Goal: Check status: Check status

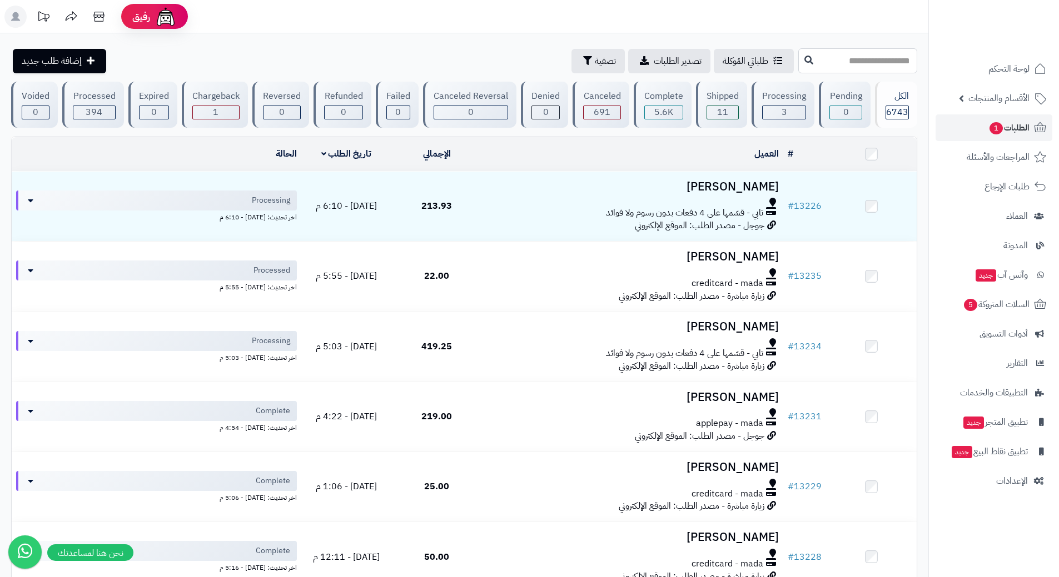
click at [836, 62] on input "text" at bounding box center [857, 60] width 119 height 25
type input "******"
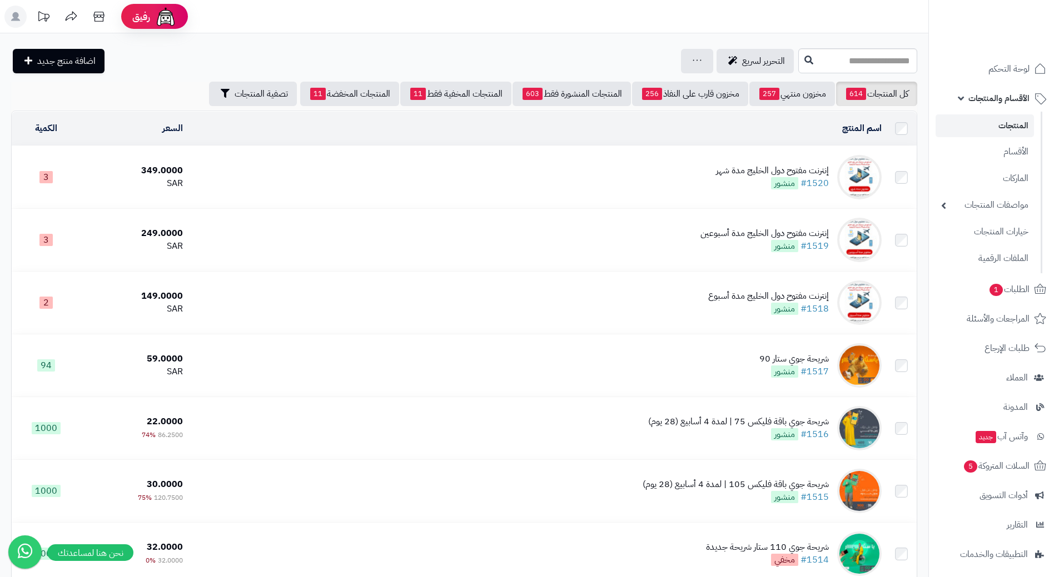
click at [976, 126] on link "المنتجات" at bounding box center [984, 125] width 98 height 23
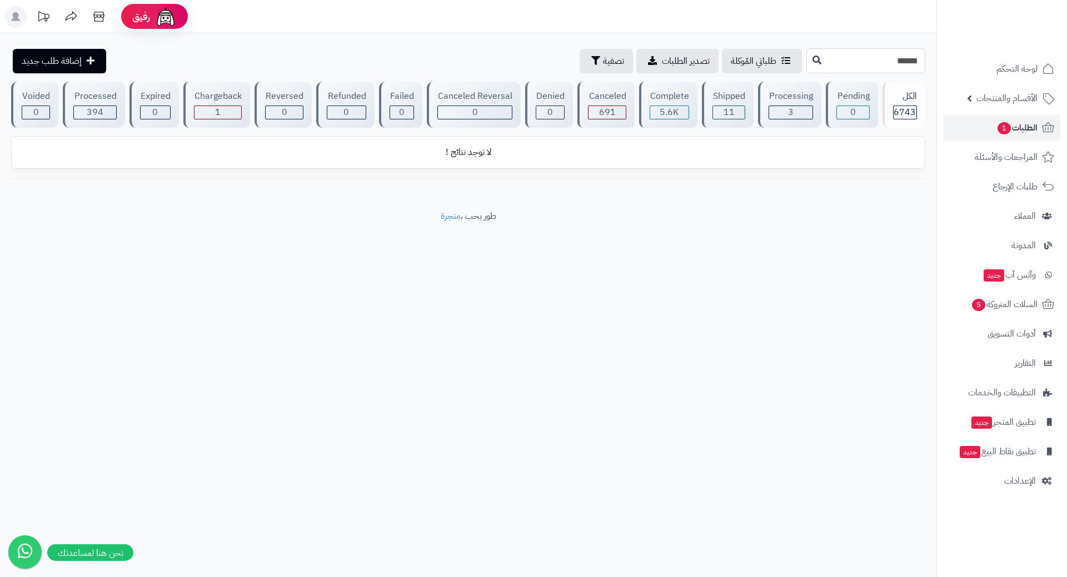
click at [839, 63] on input "******" at bounding box center [865, 60] width 119 height 25
type input "*****"
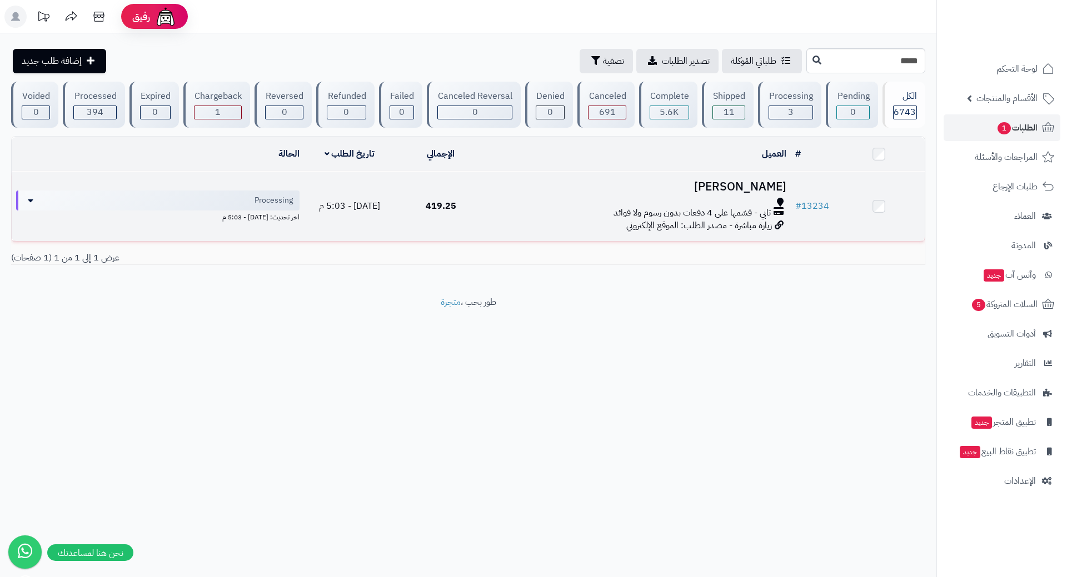
click at [492, 204] on div at bounding box center [638, 202] width 295 height 9
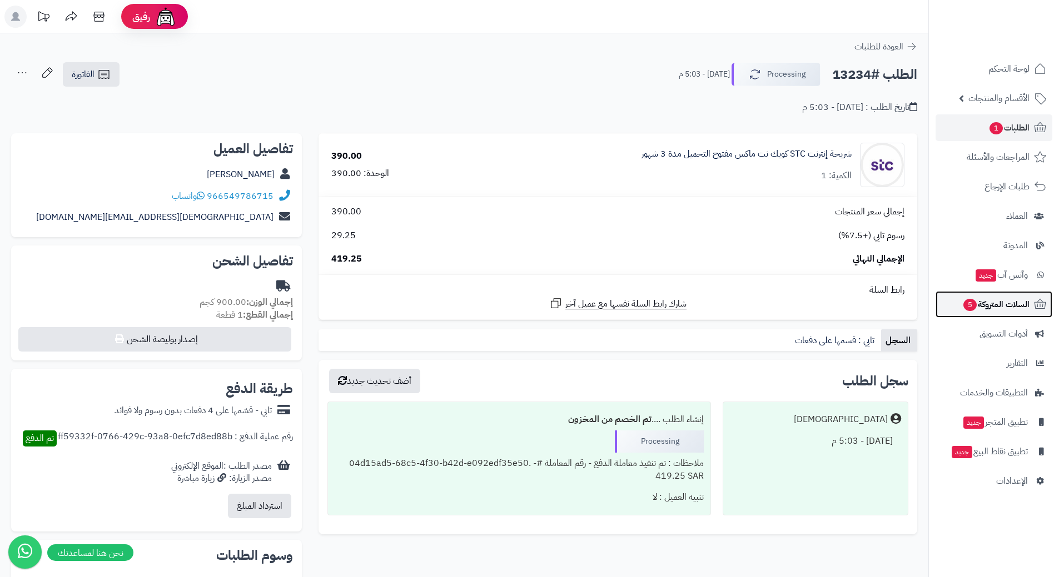
click at [960, 312] on link "السلات المتروكة 5" at bounding box center [993, 304] width 117 height 27
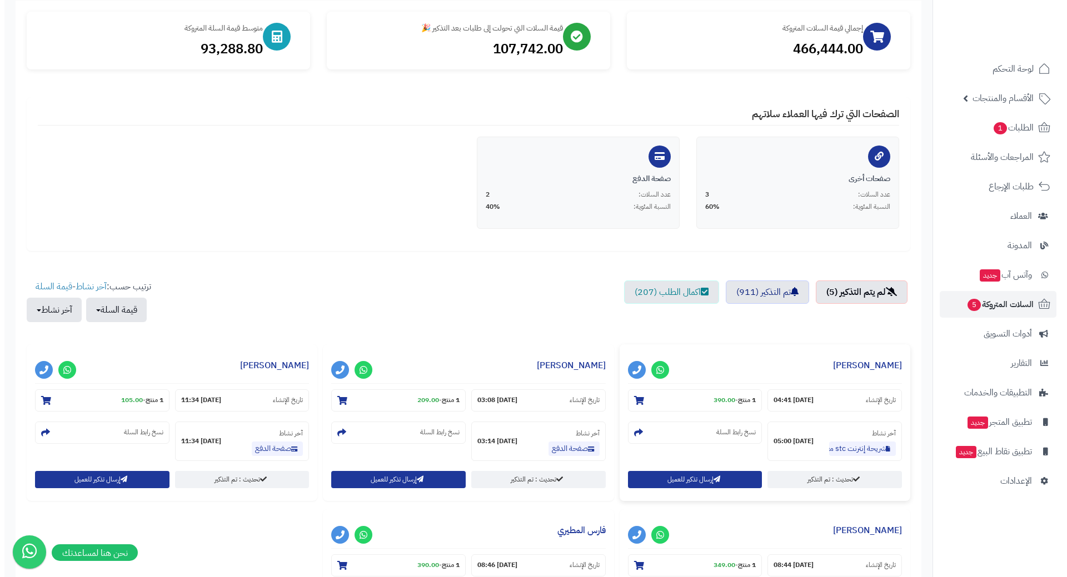
scroll to position [278, 0]
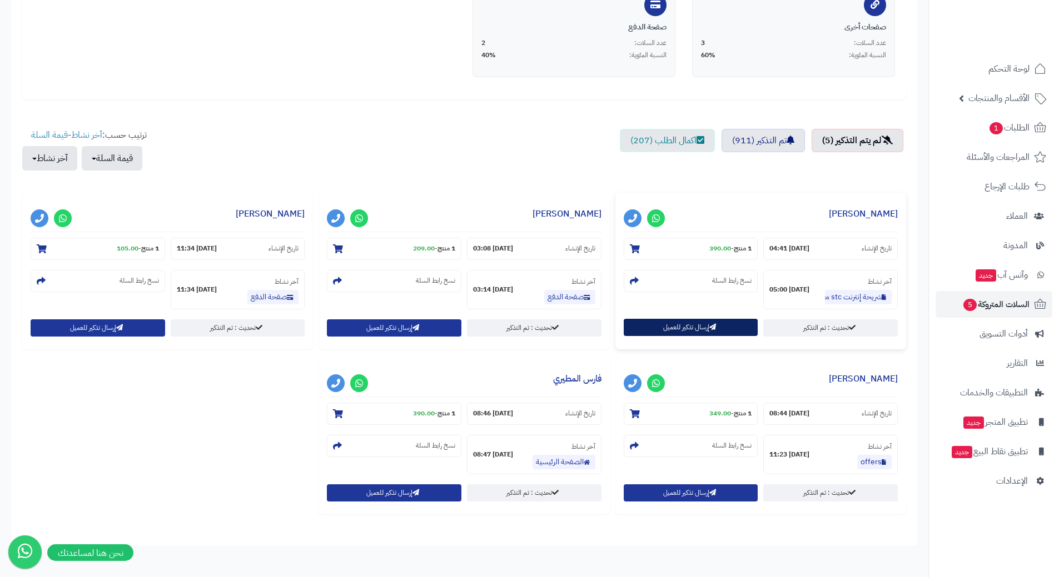
click at [722, 328] on button "إرسال تذكير للعميل" at bounding box center [690, 327] width 134 height 17
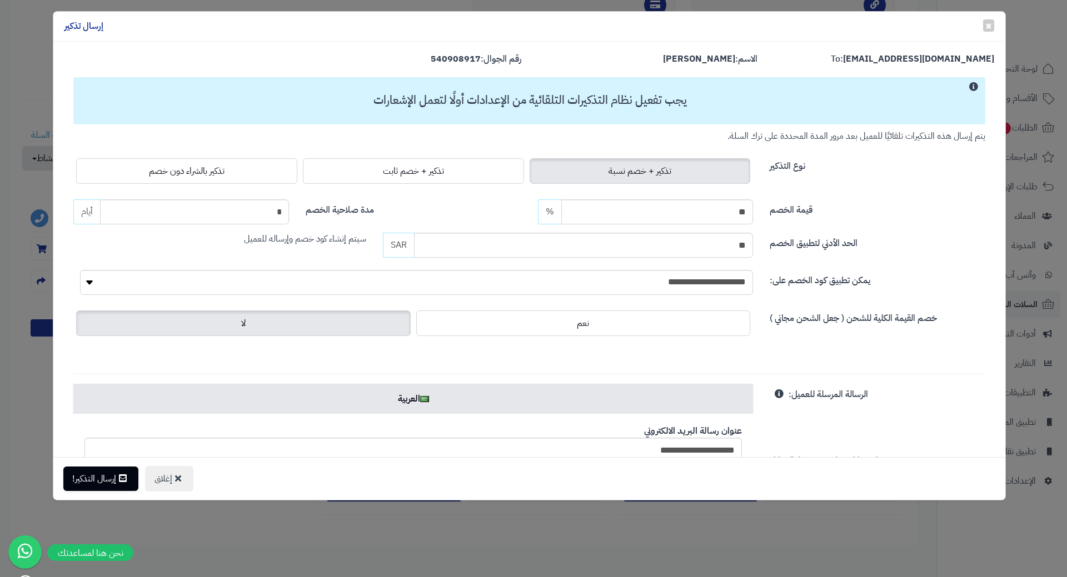
drag, startPoint x: 182, startPoint y: 178, endPoint x: 176, endPoint y: 193, distance: 16.4
click at [182, 178] on label "تذكير بالشراء دون خصم" at bounding box center [186, 171] width 221 height 26
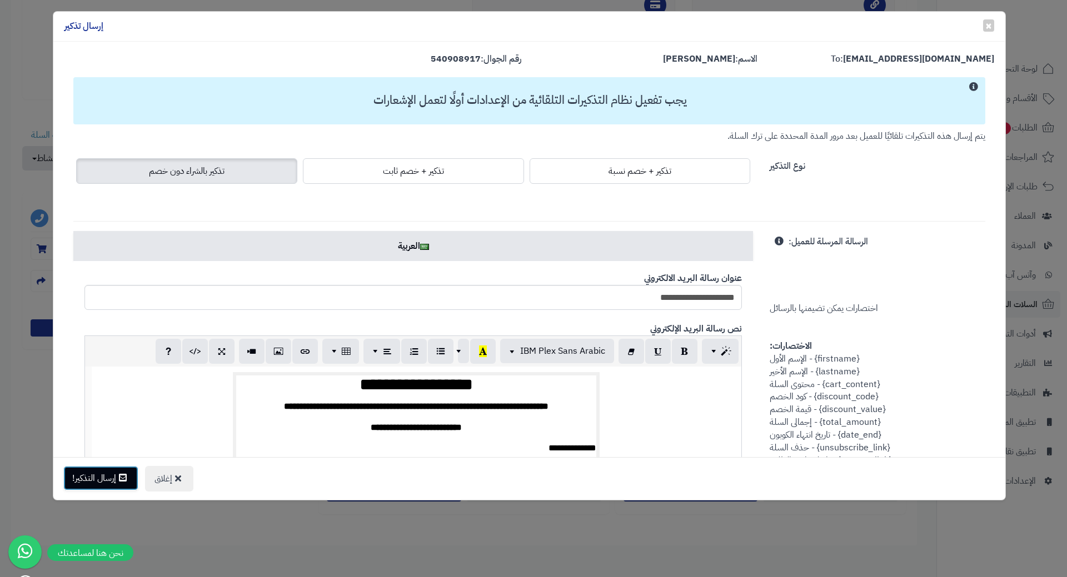
click at [103, 487] on button "إرسال التذكير!" at bounding box center [100, 478] width 75 height 24
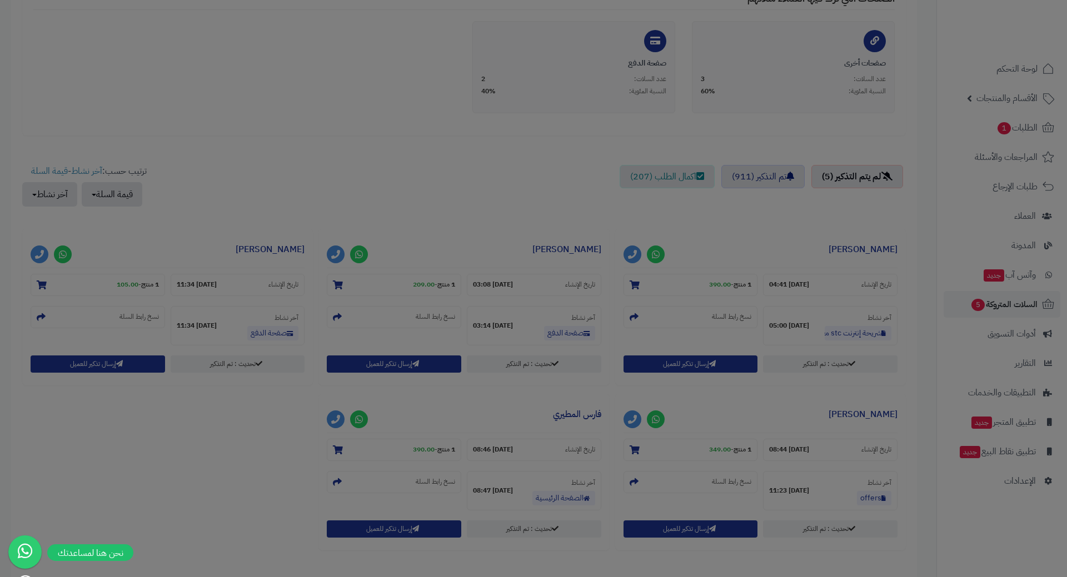
scroll to position [314, 0]
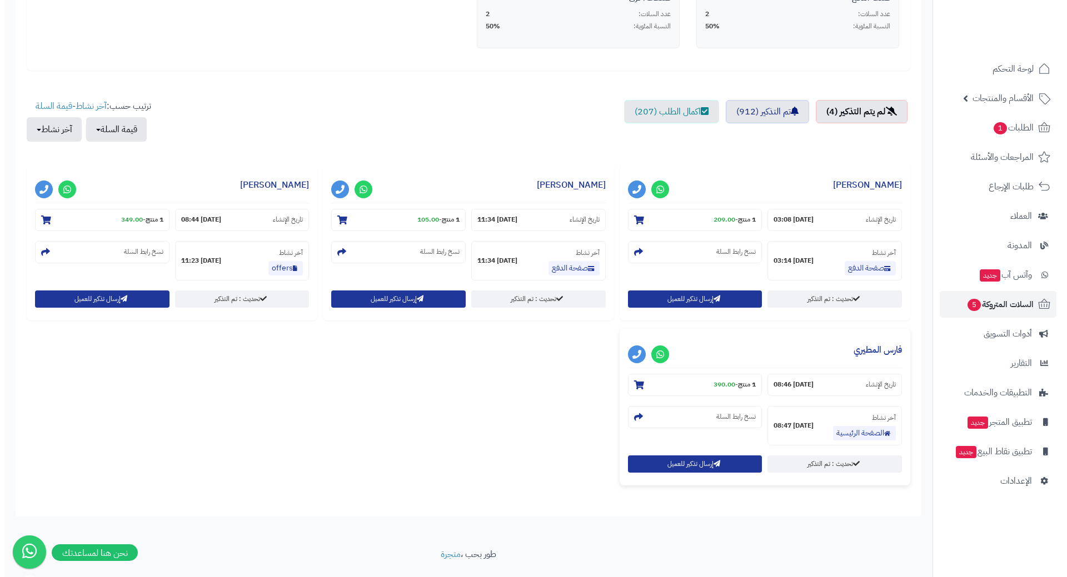
scroll to position [333, 0]
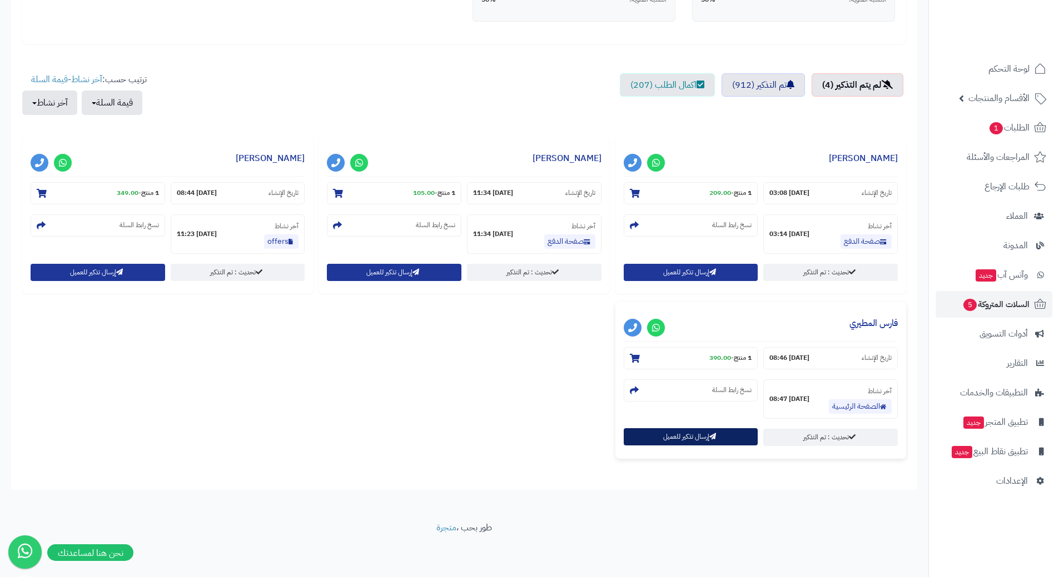
click at [687, 442] on button "إرسال تذكير للعميل" at bounding box center [690, 436] width 134 height 17
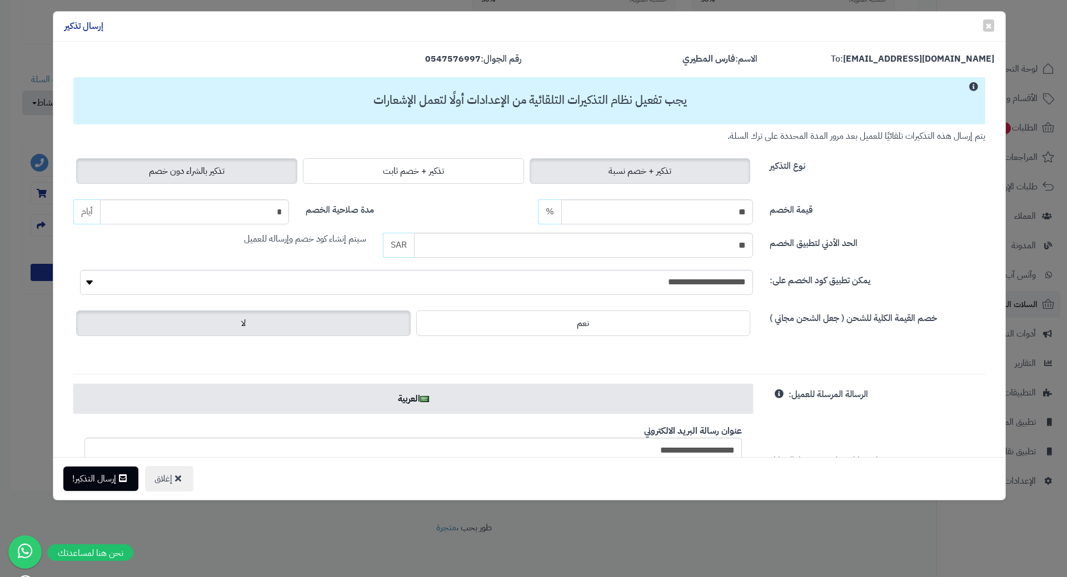
click at [218, 172] on span "تذكير بالشراء دون خصم" at bounding box center [187, 170] width 76 height 13
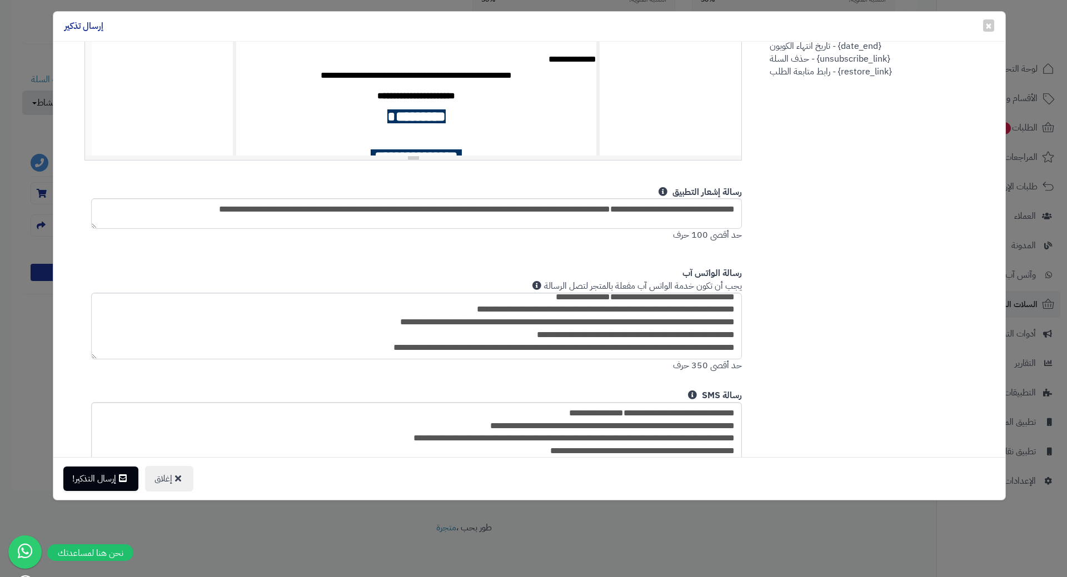
scroll to position [19, 0]
drag, startPoint x: 93, startPoint y: 512, endPoint x: 96, endPoint y: 501, distance: 11.5
click at [93, 512] on div "× إغلاق إرسال تذكير To: [EMAIL_ADDRESS][DOMAIN_NAME] الاسم: فارس المطيري رقم ال…" at bounding box center [533, 288] width 1067 height 577
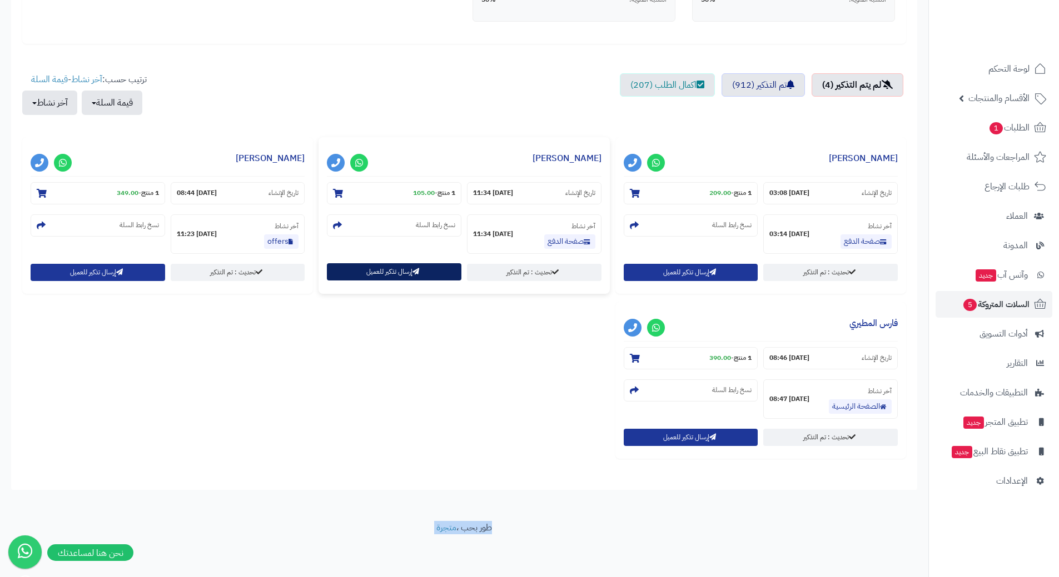
click at [411, 269] on button "إرسال تذكير للعميل" at bounding box center [394, 271] width 134 height 17
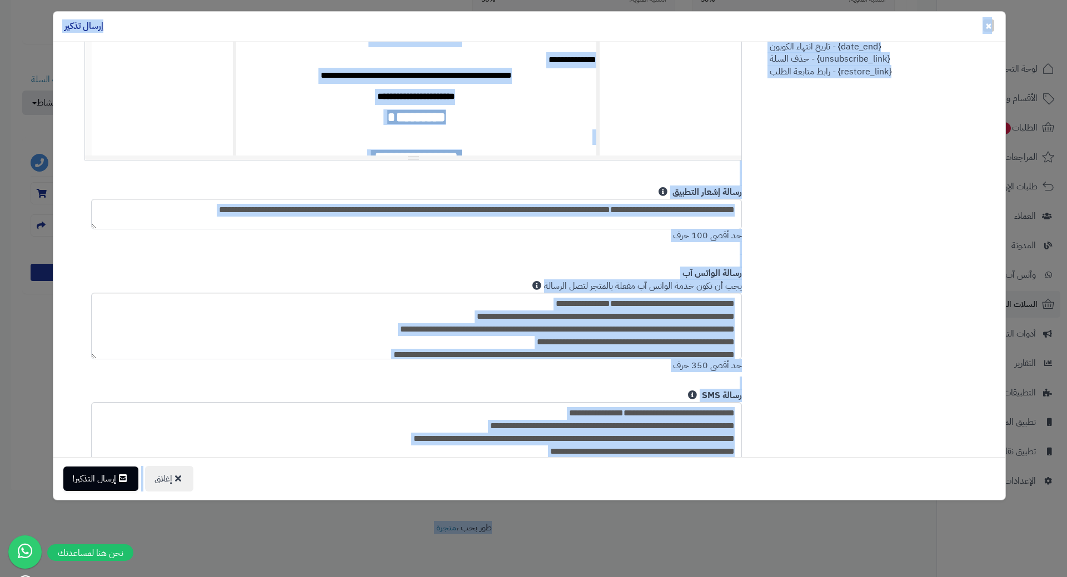
scroll to position [5, 0]
click at [109, 476] on button "إرسال التذكير!" at bounding box center [100, 478] width 75 height 24
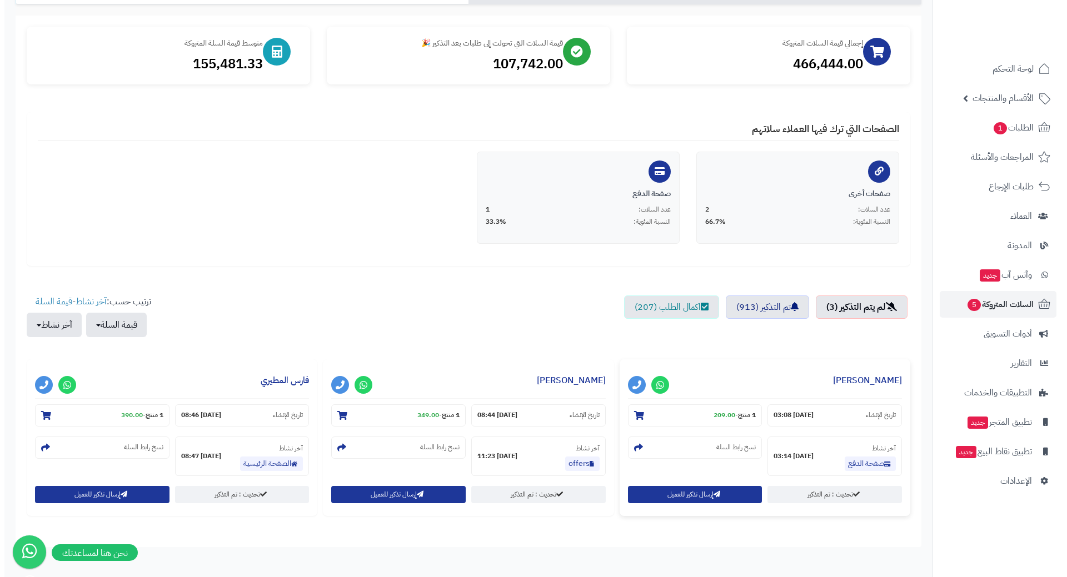
scroll to position [168, 0]
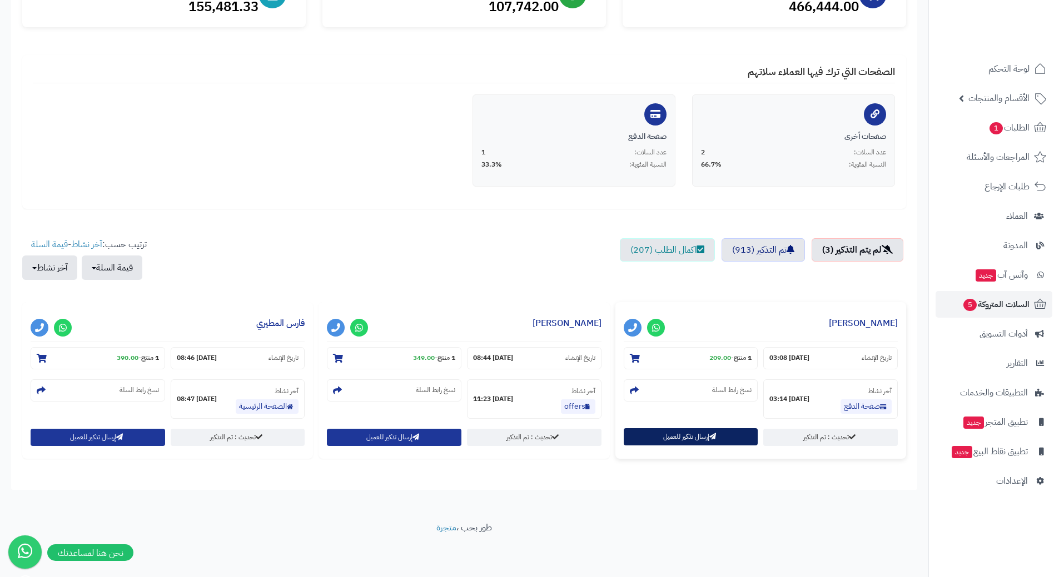
click at [648, 440] on button "إرسال تذكير للعميل" at bounding box center [690, 436] width 134 height 17
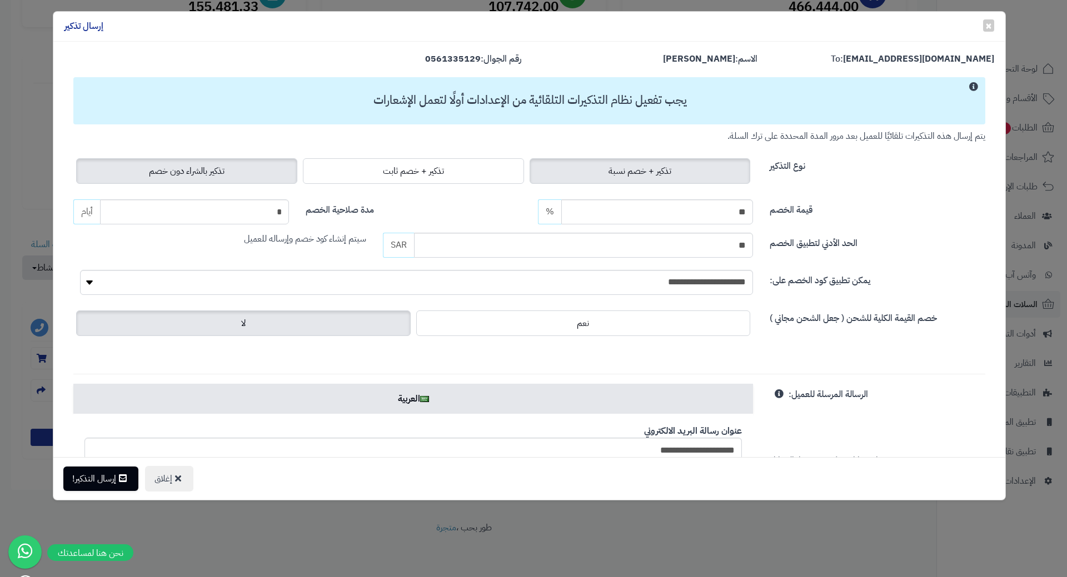
click at [244, 164] on label "تذكير بالشراء دون خصم" at bounding box center [186, 171] width 221 height 26
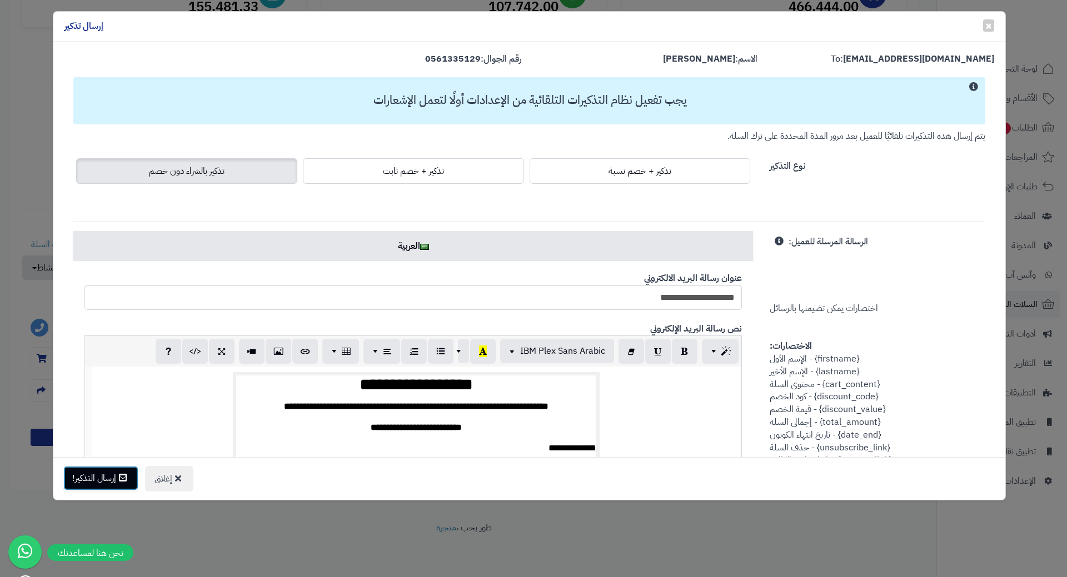
click at [103, 483] on button "إرسال التذكير!" at bounding box center [100, 478] width 75 height 24
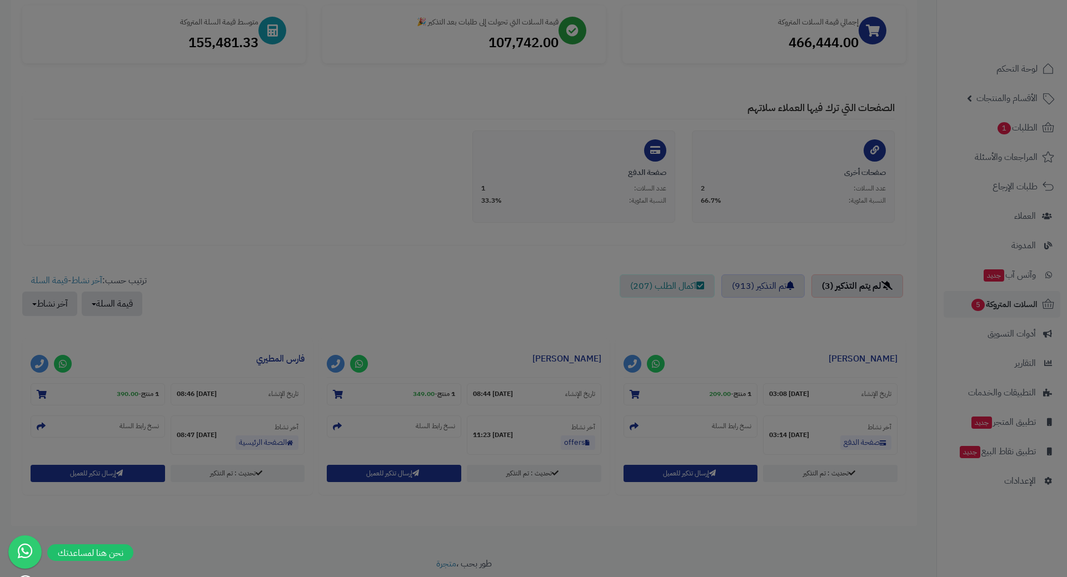
scroll to position [204, 0]
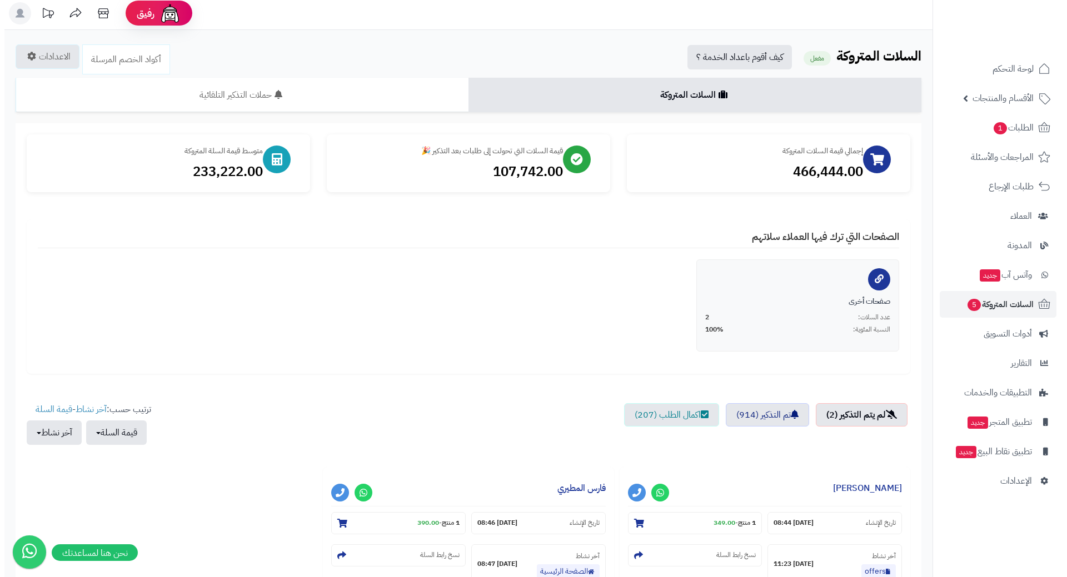
scroll to position [168, 0]
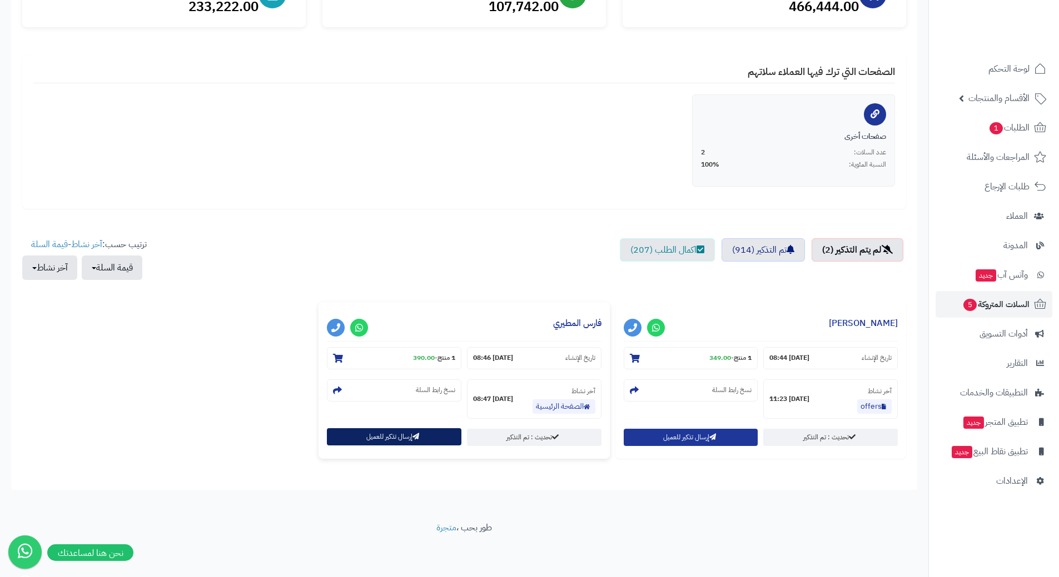
click at [378, 440] on button "إرسال تذكير للعميل" at bounding box center [394, 436] width 134 height 17
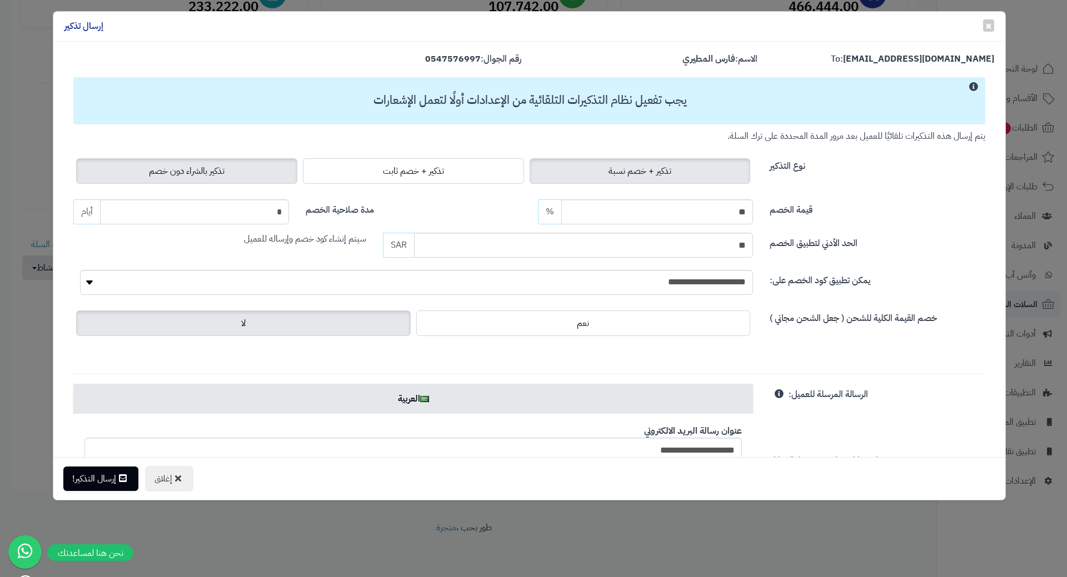
drag, startPoint x: 240, startPoint y: 184, endPoint x: 241, endPoint y: 176, distance: 7.9
click at [240, 184] on div "تذكير + خصم نسبة تذكير + خصم ثابت تذكير بالشراء دون خصم" at bounding box center [413, 171] width 680 height 31
click at [241, 174] on label "تذكير بالشراء دون خصم" at bounding box center [186, 171] width 221 height 26
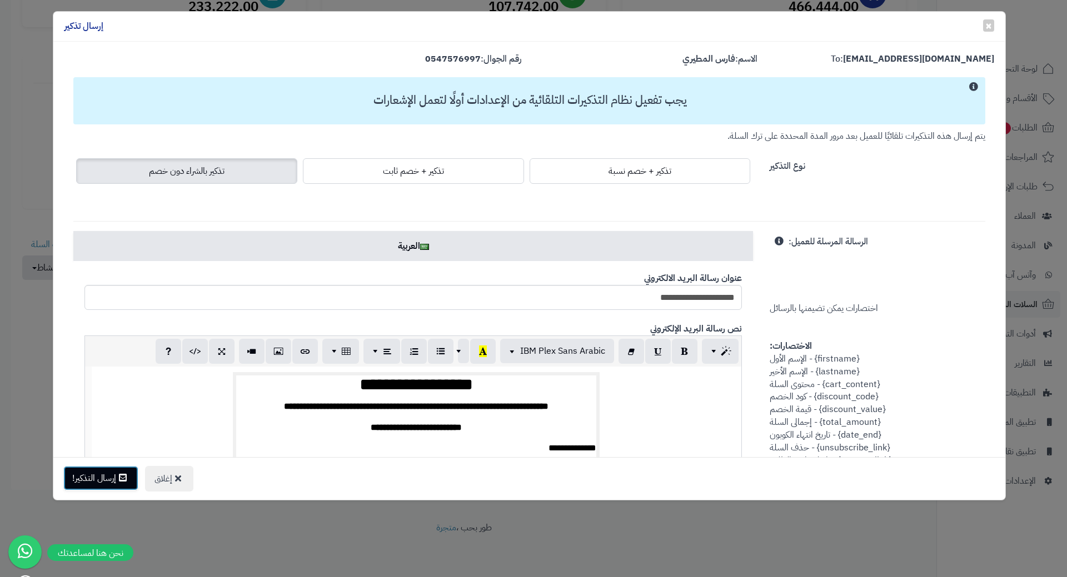
click at [95, 482] on button "إرسال التذكير!" at bounding box center [100, 478] width 75 height 24
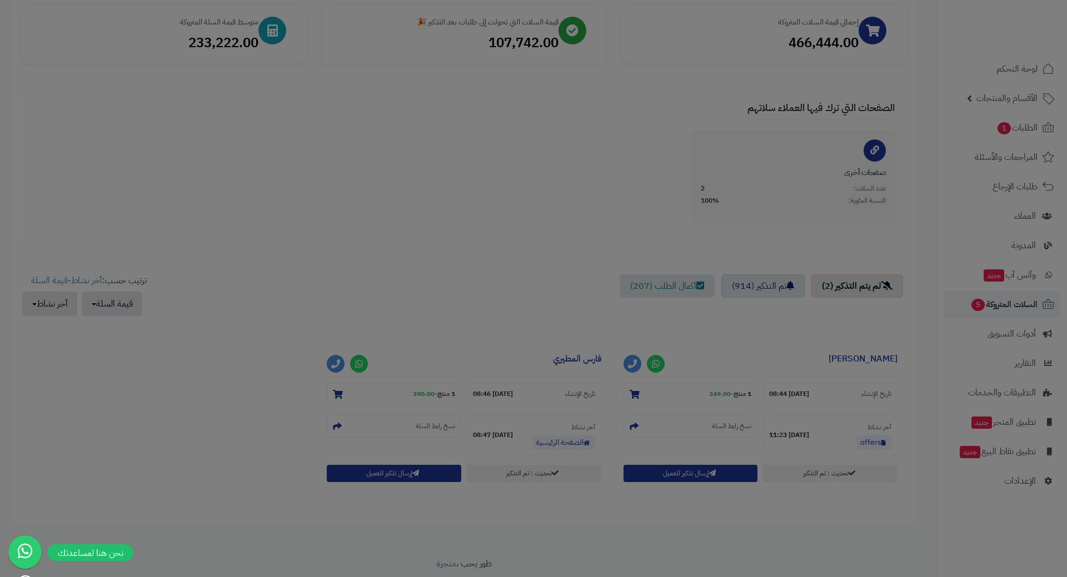
scroll to position [204, 0]
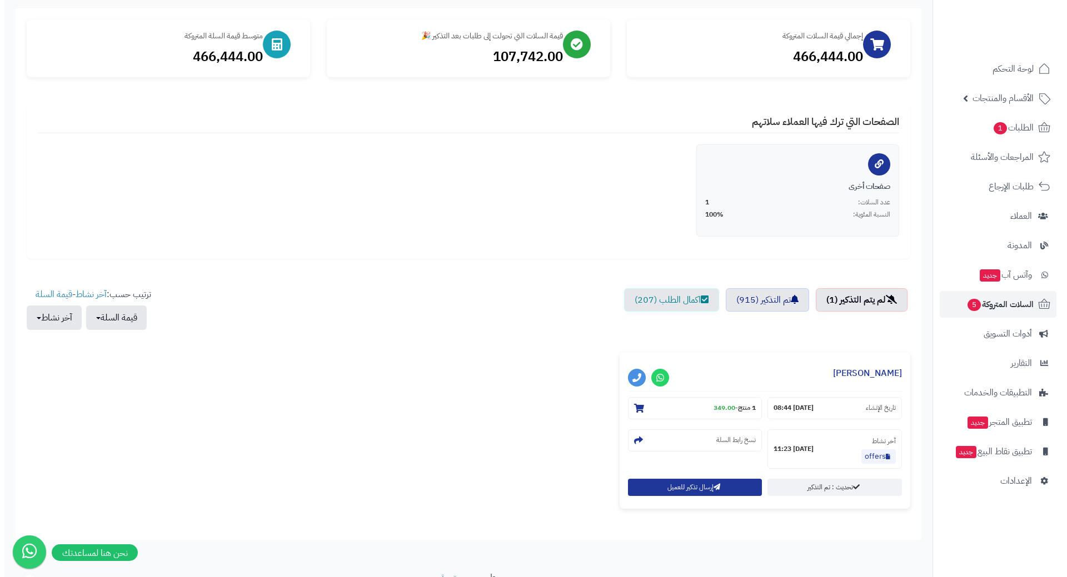
scroll to position [168, 0]
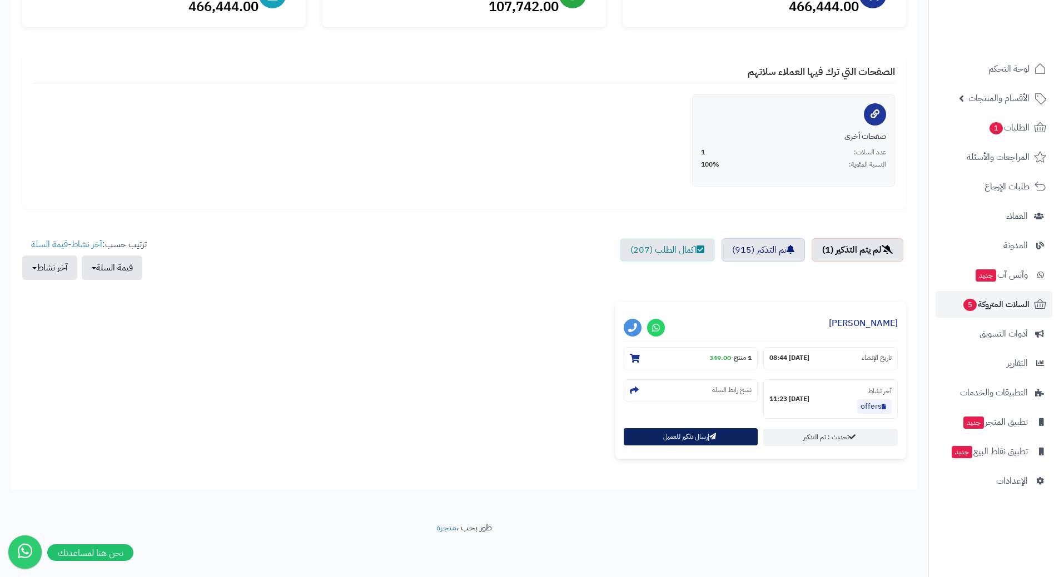
click at [703, 434] on button "إرسال تذكير للعميل" at bounding box center [690, 436] width 134 height 17
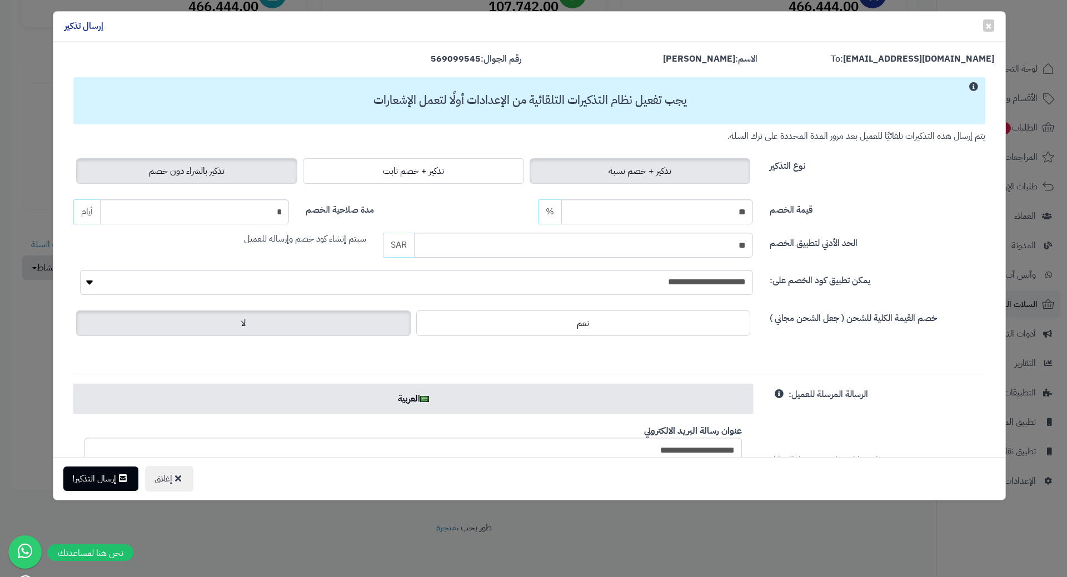
click at [248, 174] on label "تذكير بالشراء دون خصم" at bounding box center [186, 171] width 221 height 26
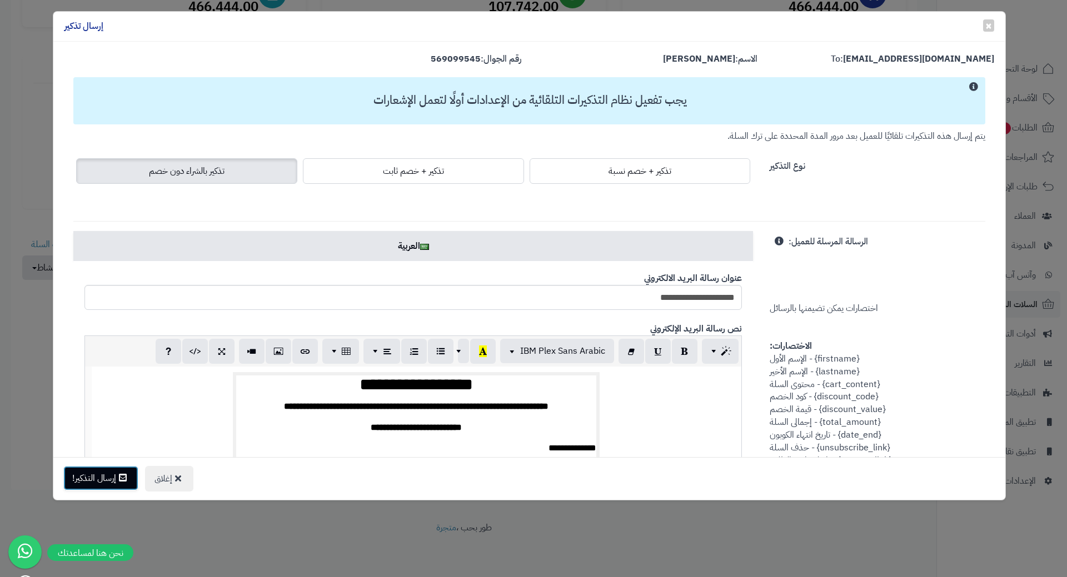
click at [102, 484] on button "إرسال التذكير!" at bounding box center [100, 478] width 75 height 24
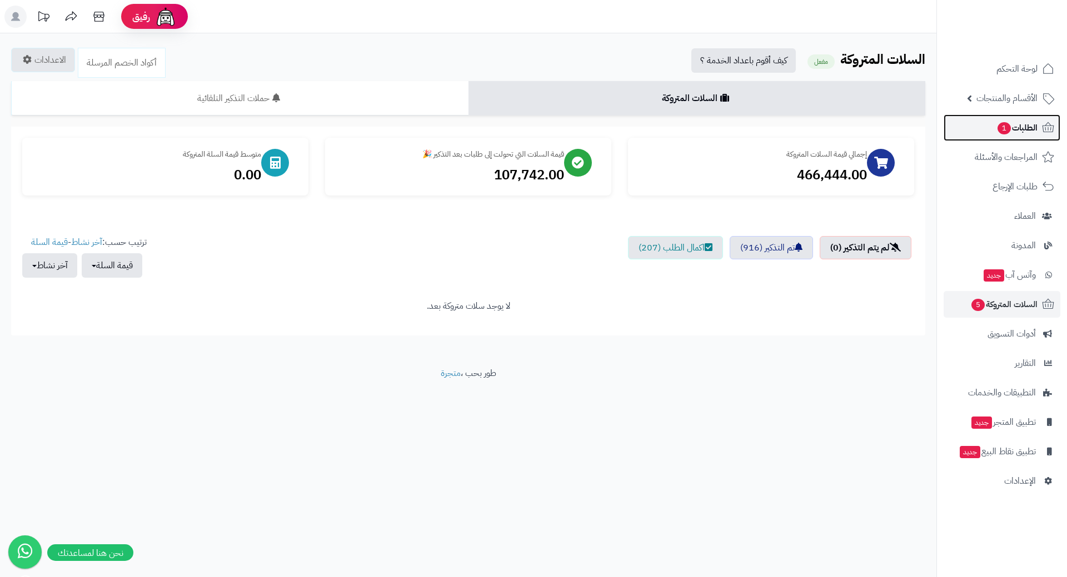
click at [1005, 132] on span "1" at bounding box center [1003, 128] width 13 height 12
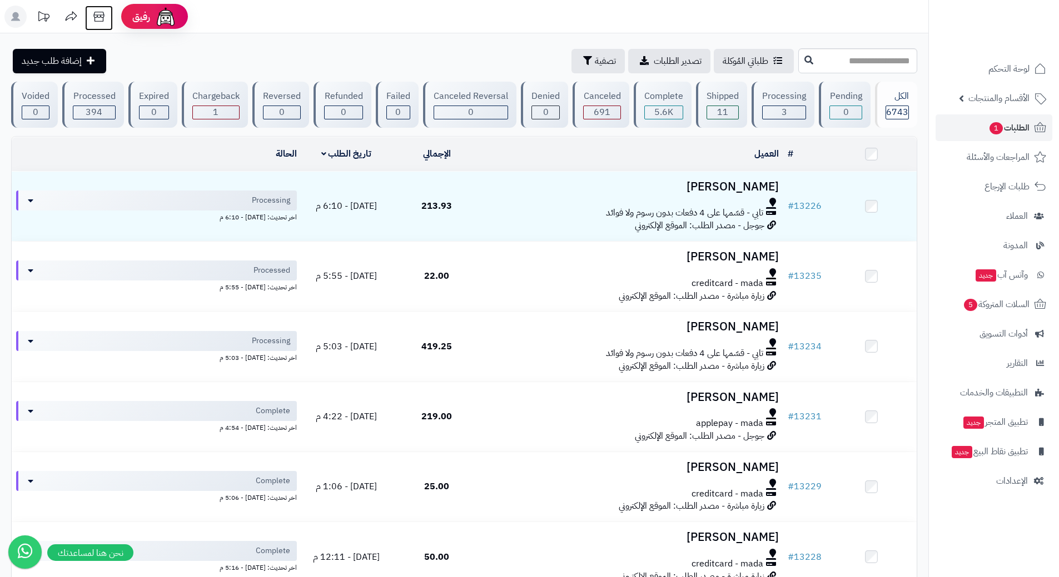
click at [97, 10] on icon at bounding box center [99, 17] width 22 height 22
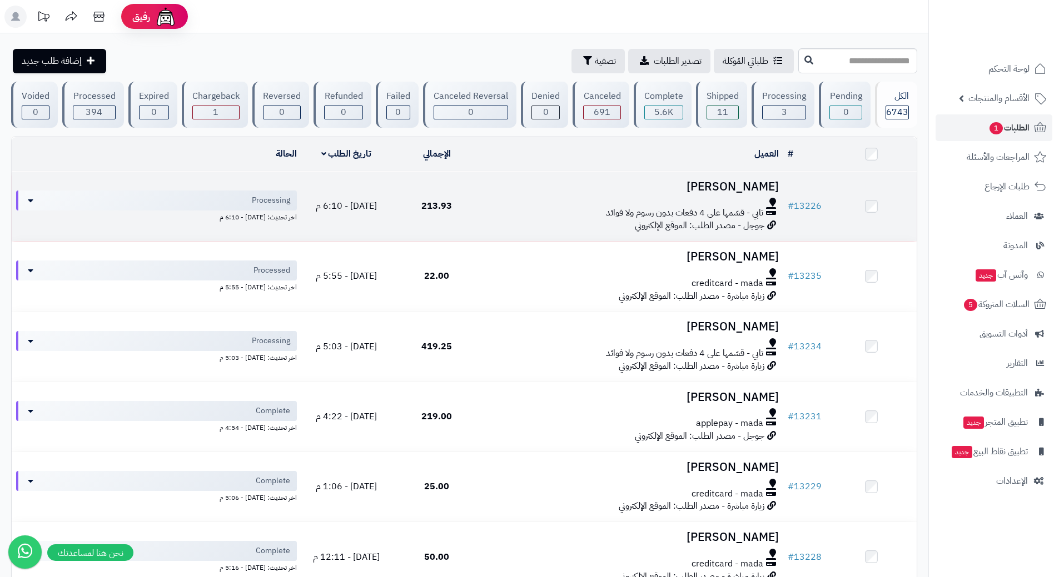
click at [505, 198] on div at bounding box center [632, 202] width 292 height 9
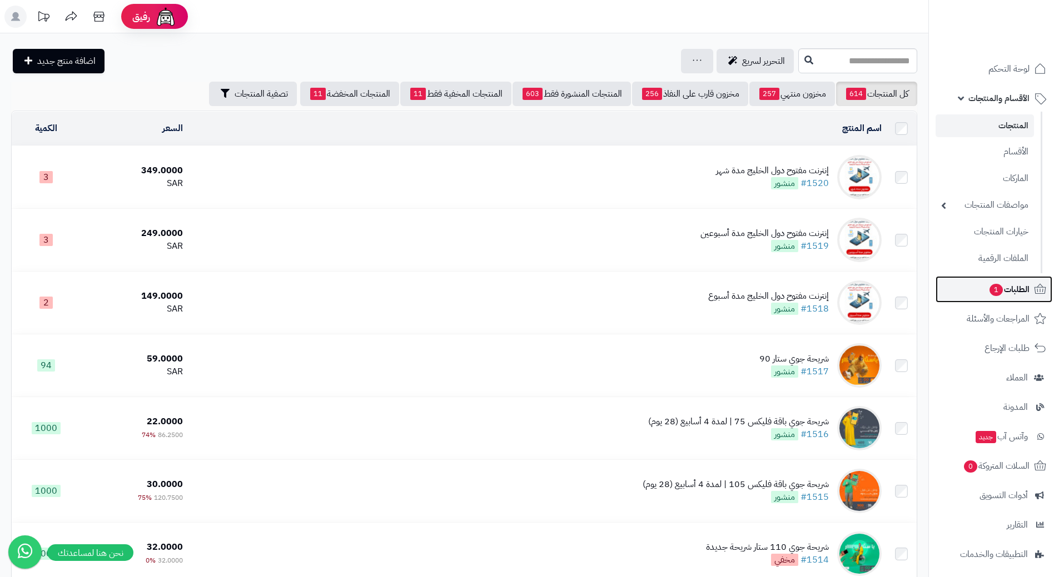
click at [990, 292] on span "1" at bounding box center [995, 290] width 13 height 12
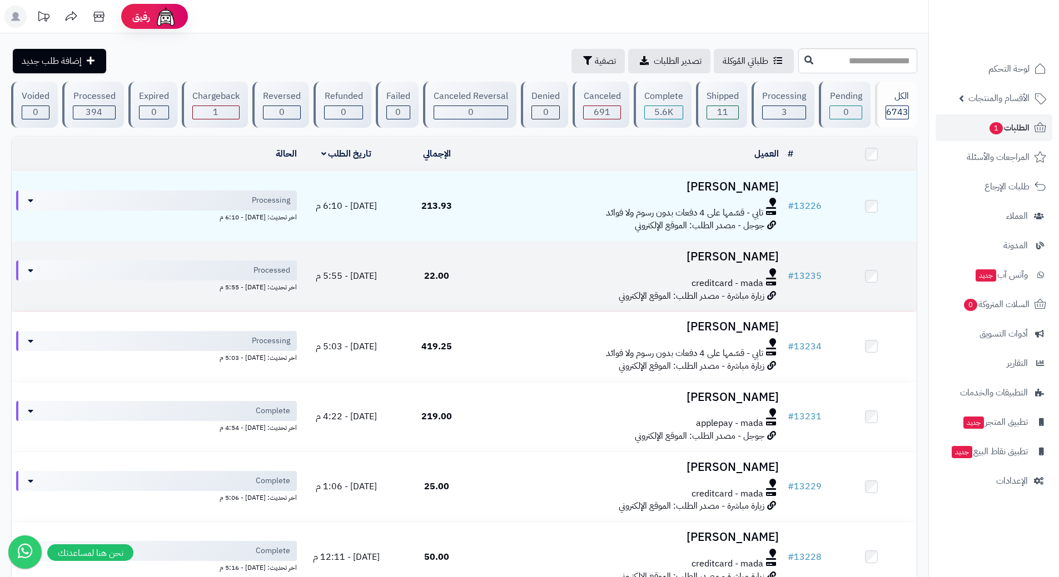
click at [498, 269] on div at bounding box center [632, 272] width 292 height 9
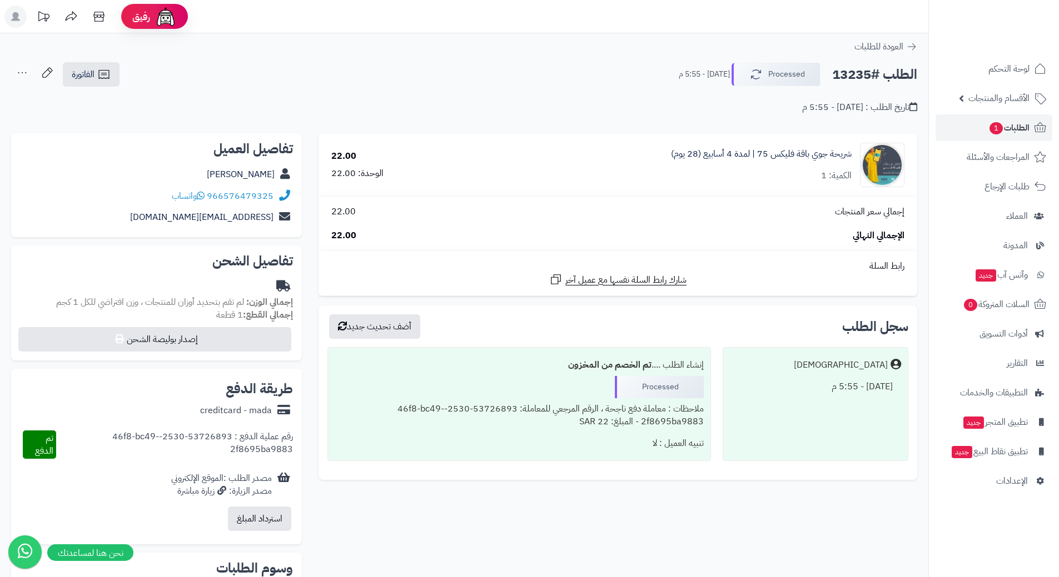
click at [859, 81] on h2 "الطلب #13235" at bounding box center [874, 74] width 85 height 23
copy div "الطلب #13235 Processed"
click at [199, 193] on span "واتساب" at bounding box center [188, 195] width 33 height 13
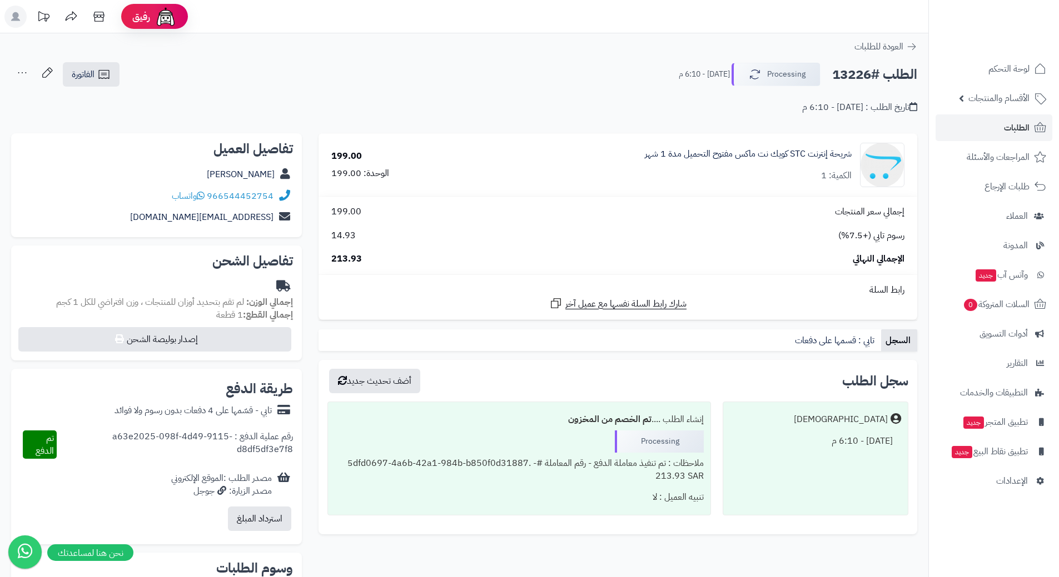
click at [881, 69] on h2 "الطلب #13226" at bounding box center [874, 74] width 85 height 23
copy div "الطلب #13226 Processing"
click at [201, 197] on icon at bounding box center [201, 195] width 8 height 9
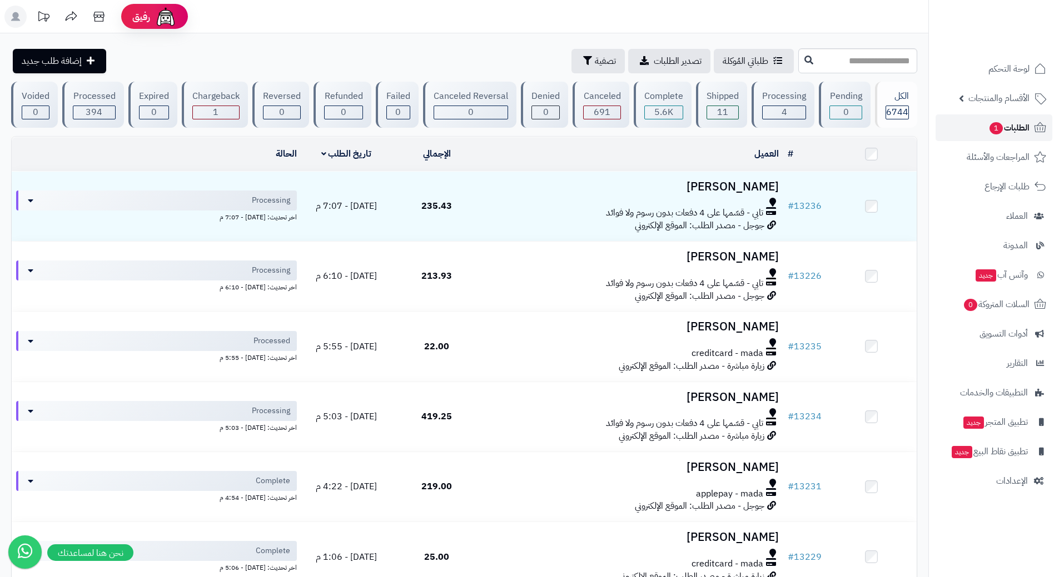
click at [970, 120] on link "الطلبات 1" at bounding box center [993, 127] width 117 height 27
drag, startPoint x: 0, startPoint y: 0, endPoint x: 971, endPoint y: 121, distance: 978.2
click at [971, 121] on link "الطلبات 1" at bounding box center [993, 127] width 117 height 27
click at [992, 127] on span "1" at bounding box center [995, 128] width 13 height 12
drag, startPoint x: 947, startPoint y: 127, endPoint x: 950, endPoint y: 122, distance: 6.5
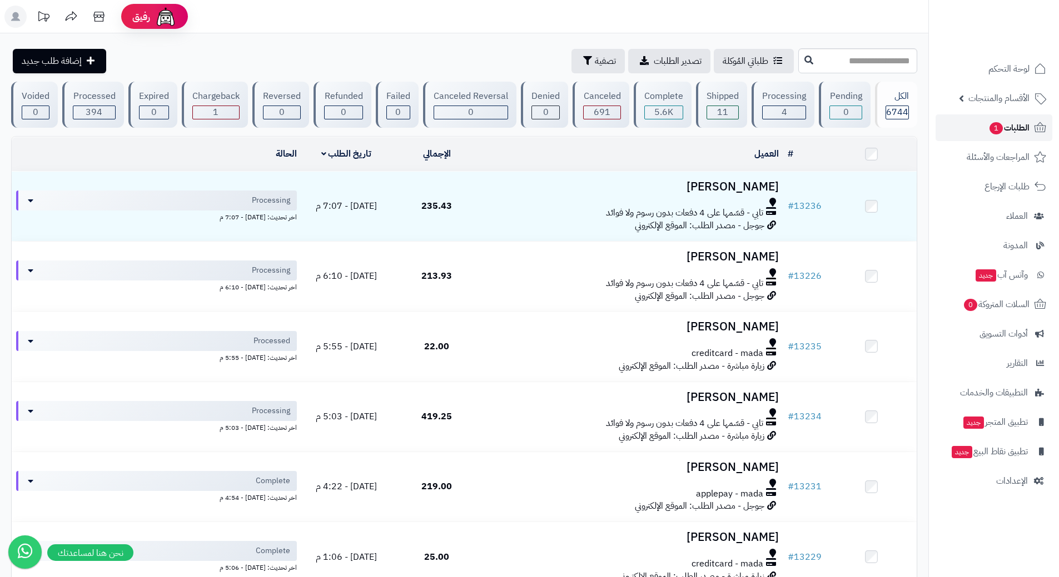
click at [948, 126] on link "الطلبات 1" at bounding box center [993, 127] width 117 height 27
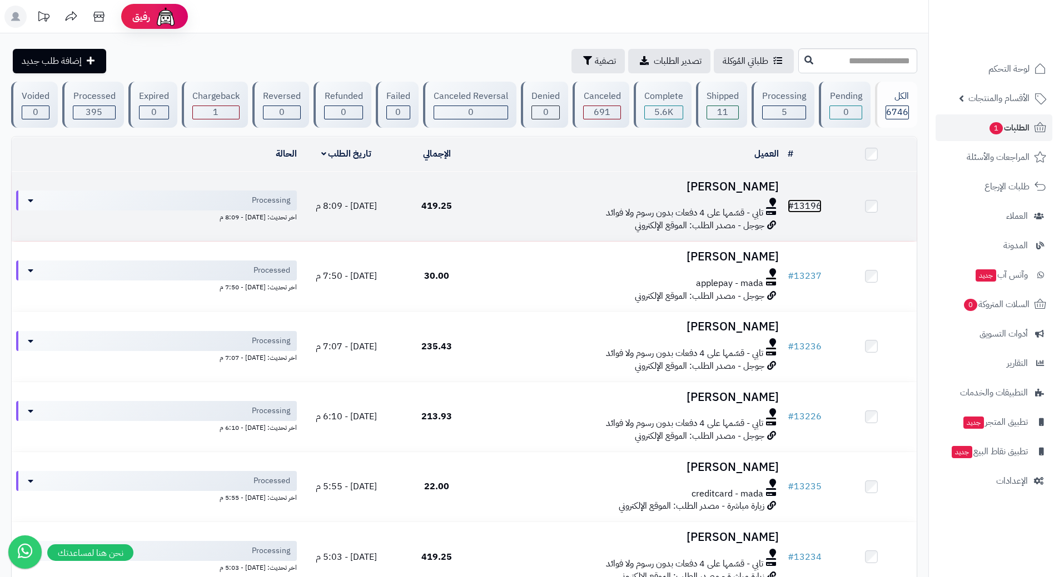
click at [812, 206] on link "# 13196" at bounding box center [804, 205] width 34 height 13
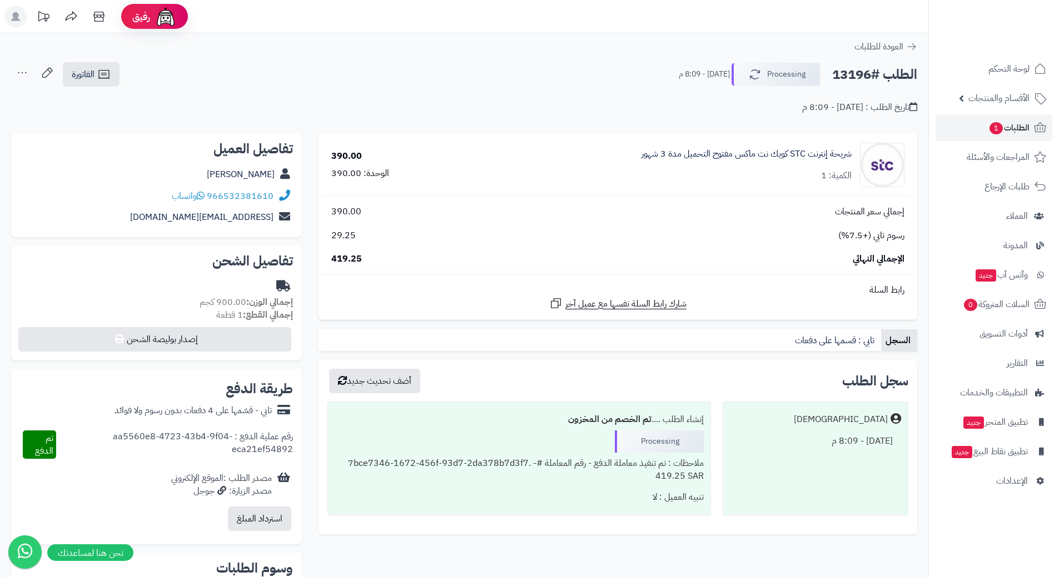
click at [850, 77] on h2 "الطلب #13196" at bounding box center [874, 74] width 85 height 23
click at [847, 77] on h2 "الطلب #13196" at bounding box center [874, 74] width 85 height 23
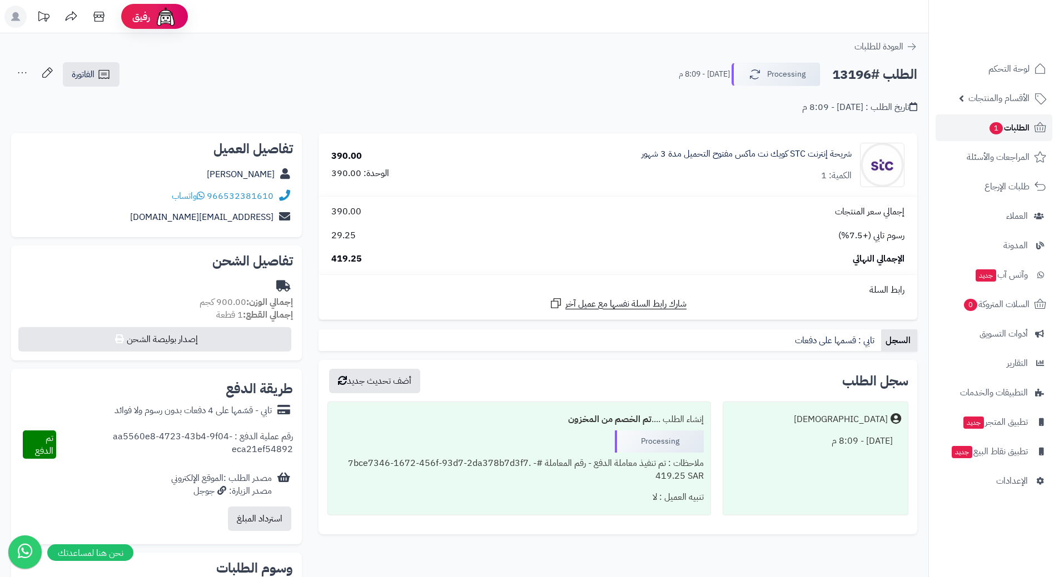
click at [989, 129] on span "1" at bounding box center [995, 128] width 13 height 12
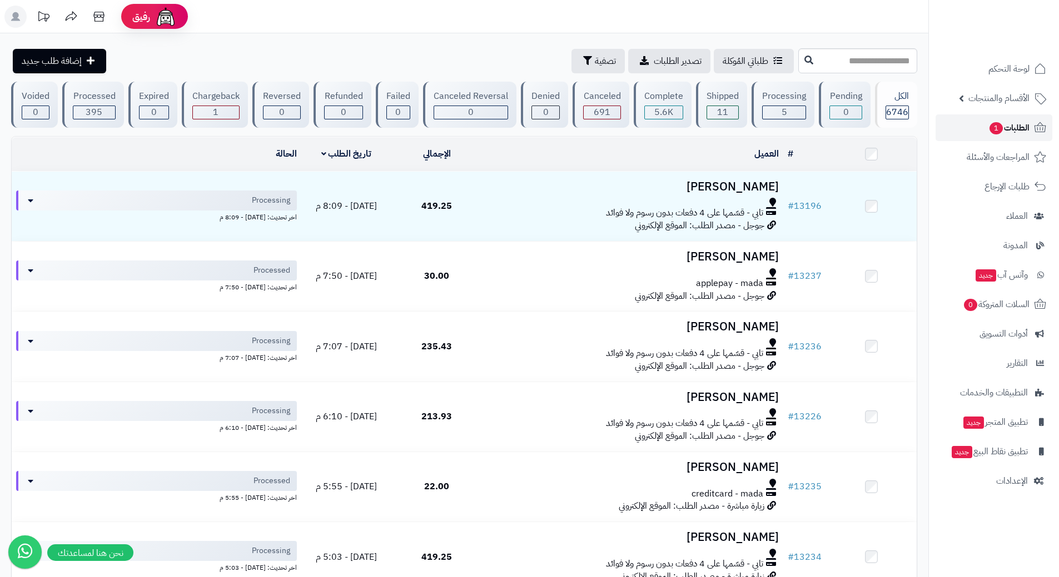
click at [962, 126] on link "الطلبات 1" at bounding box center [993, 127] width 117 height 27
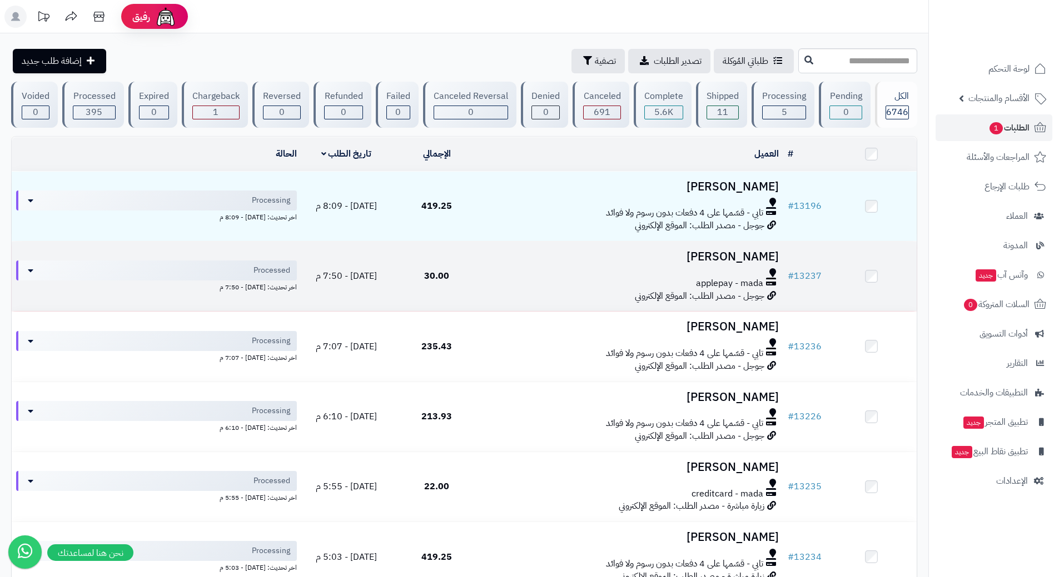
click at [490, 277] on div "applepay - mada" at bounding box center [632, 283] width 292 height 13
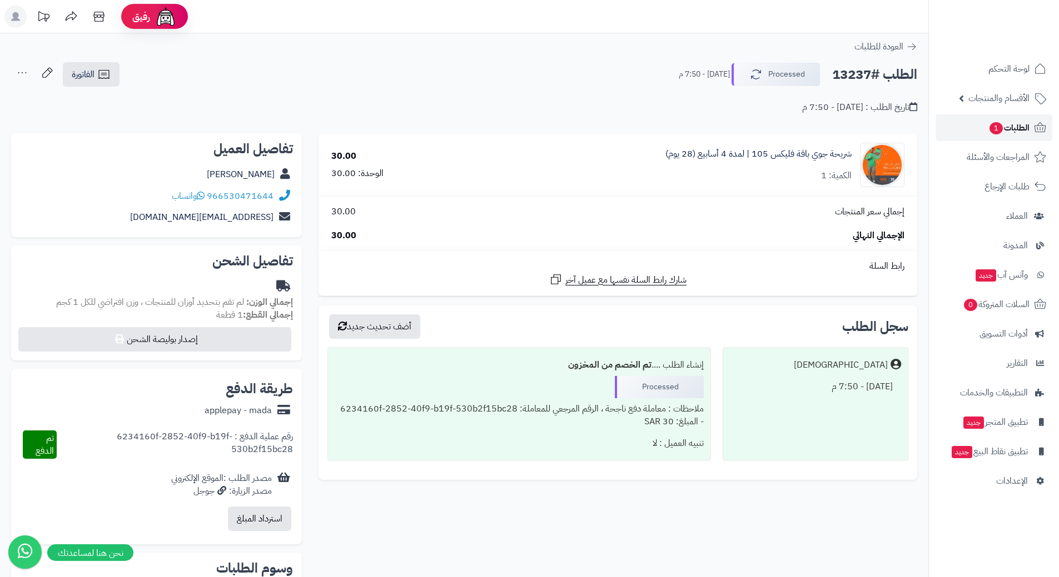
click at [994, 128] on span "1" at bounding box center [995, 128] width 13 height 12
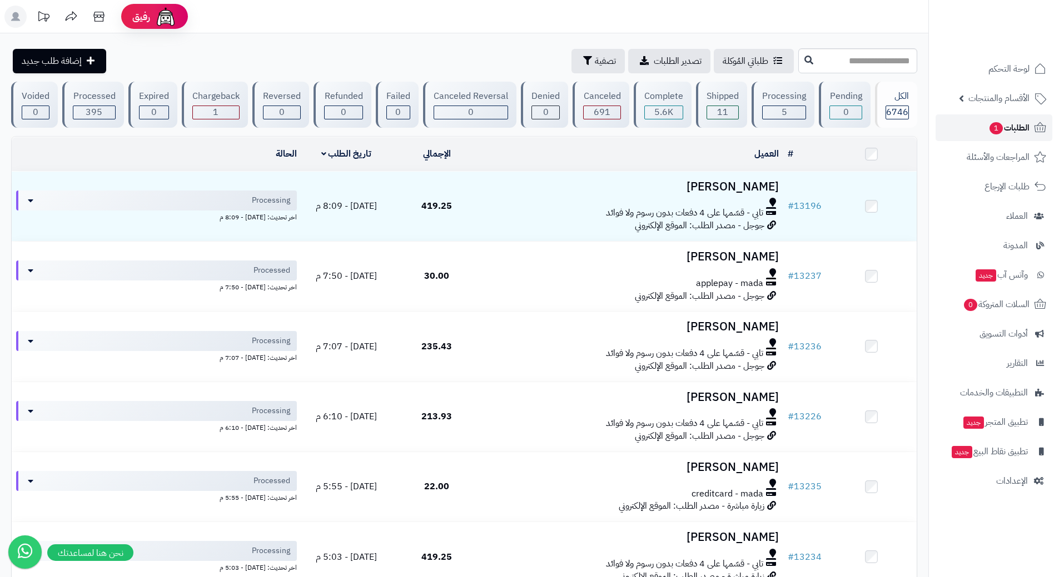
click at [992, 133] on span "1" at bounding box center [995, 128] width 13 height 12
click at [966, 127] on link "الطلبات 1" at bounding box center [993, 127] width 117 height 27
click at [992, 128] on span "1" at bounding box center [995, 128] width 13 height 12
click at [969, 123] on link "الطلبات 1" at bounding box center [993, 127] width 117 height 27
click at [961, 123] on link "الطلبات 1" at bounding box center [993, 127] width 117 height 27
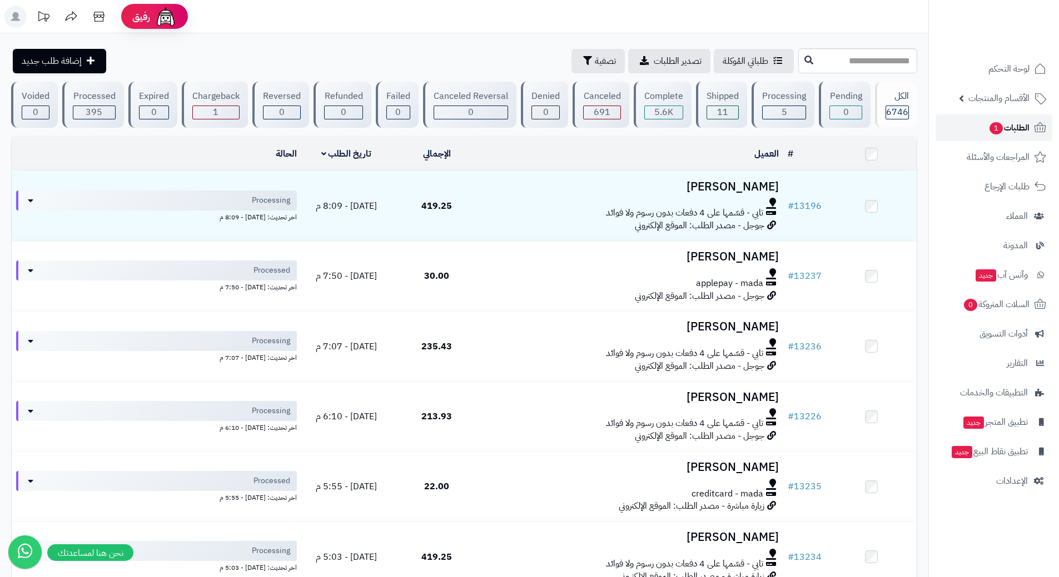
click at [942, 134] on link "الطلبات 1" at bounding box center [993, 127] width 117 height 27
click at [996, 94] on span "الأقسام والمنتجات" at bounding box center [998, 99] width 61 height 16
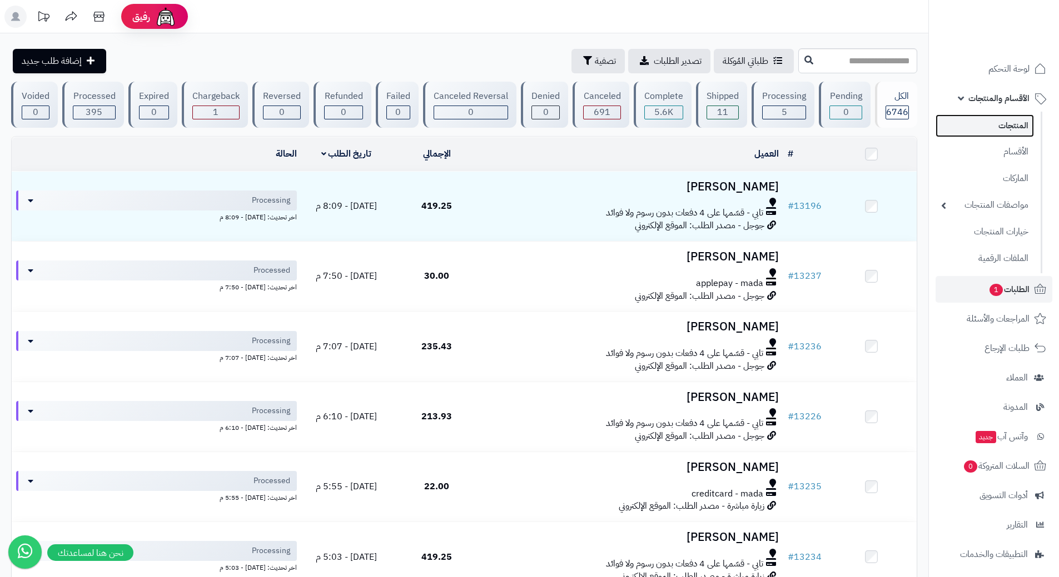
click at [1003, 124] on link "المنتجات" at bounding box center [984, 125] width 98 height 23
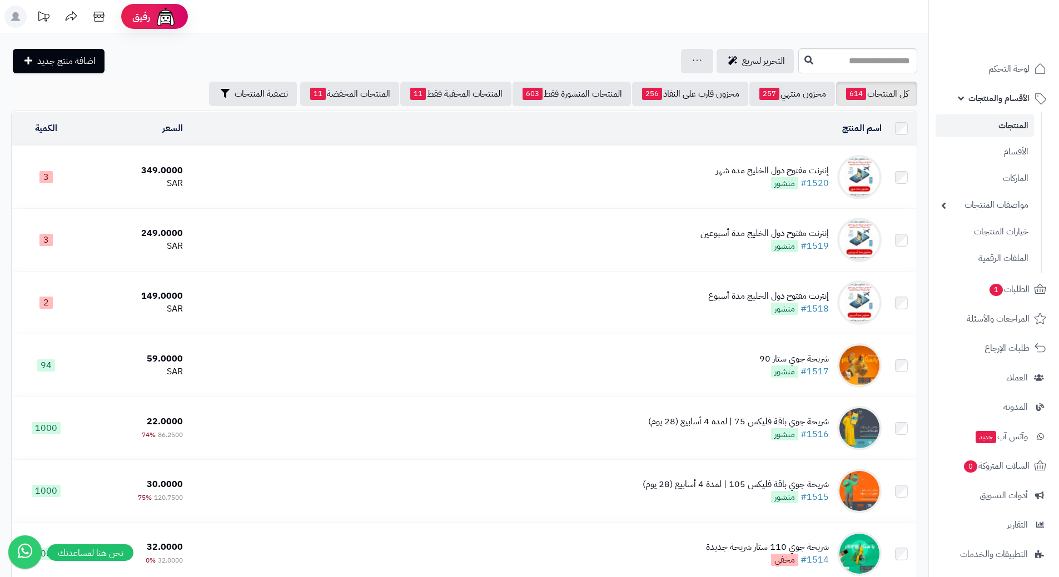
click at [988, 96] on span "الأقسام والمنتجات" at bounding box center [998, 99] width 61 height 16
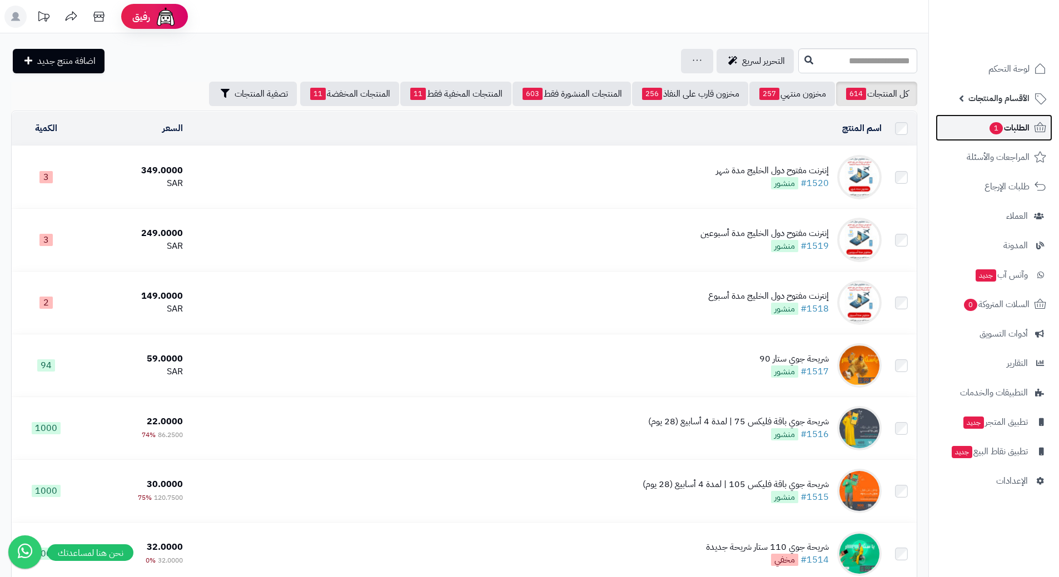
click at [975, 122] on link "الطلبات 1" at bounding box center [993, 127] width 117 height 27
